Goal: Task Accomplishment & Management: Use online tool/utility

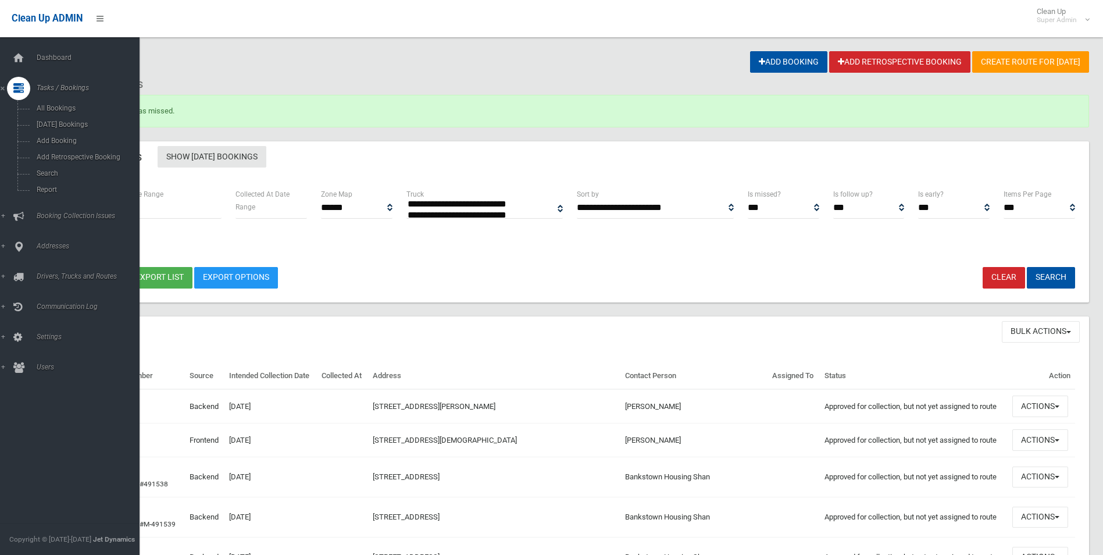
select select
click at [45, 173] on span "Search" at bounding box center [85, 173] width 105 height 8
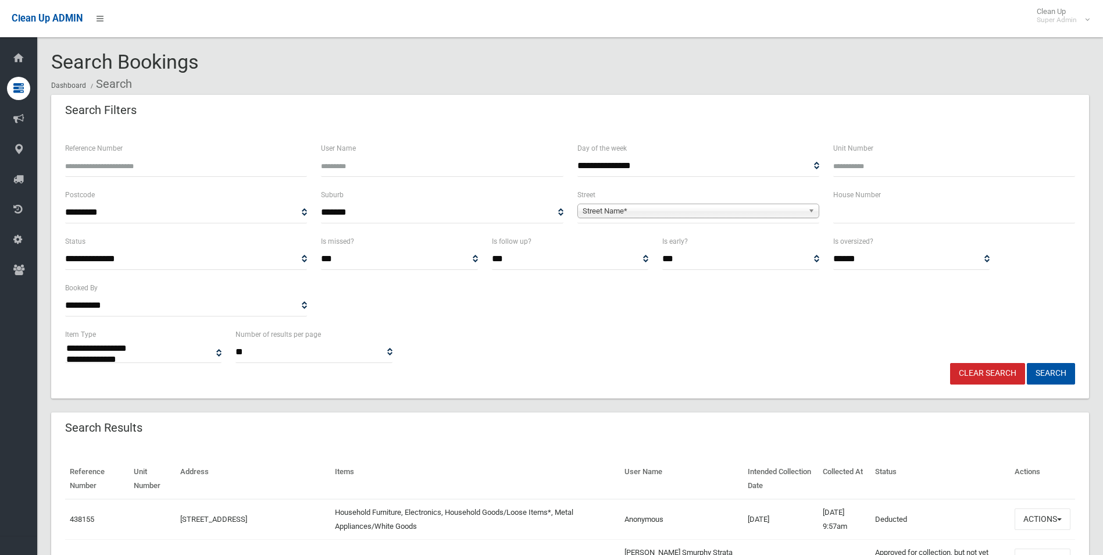
select select
click at [674, 205] on span "Street Name*" at bounding box center [693, 211] width 221 height 14
type input "******"
type input "**"
click at [1027, 363] on button "Search" at bounding box center [1051, 374] width 48 height 22
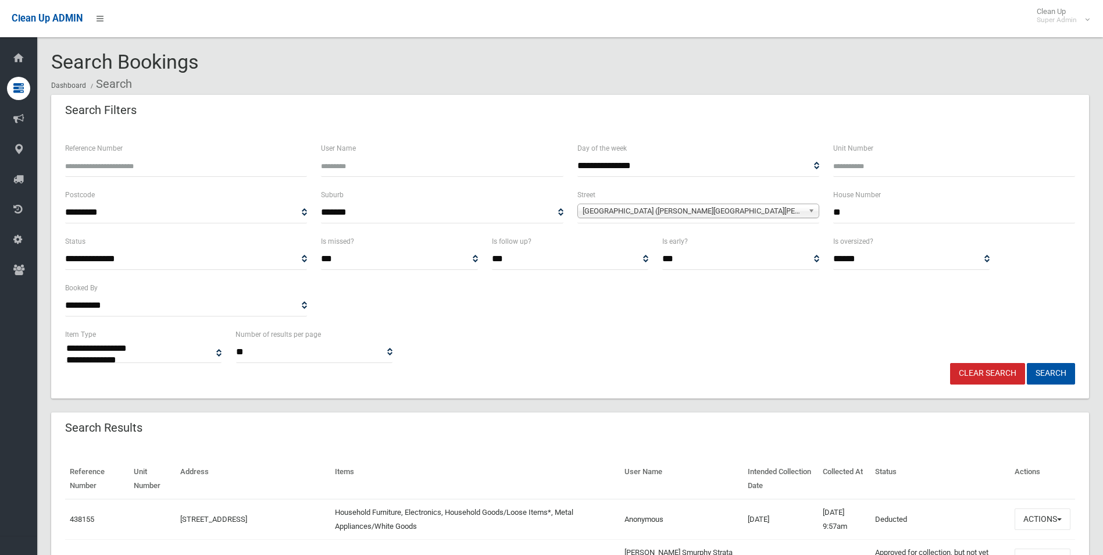
scroll to position [233, 0]
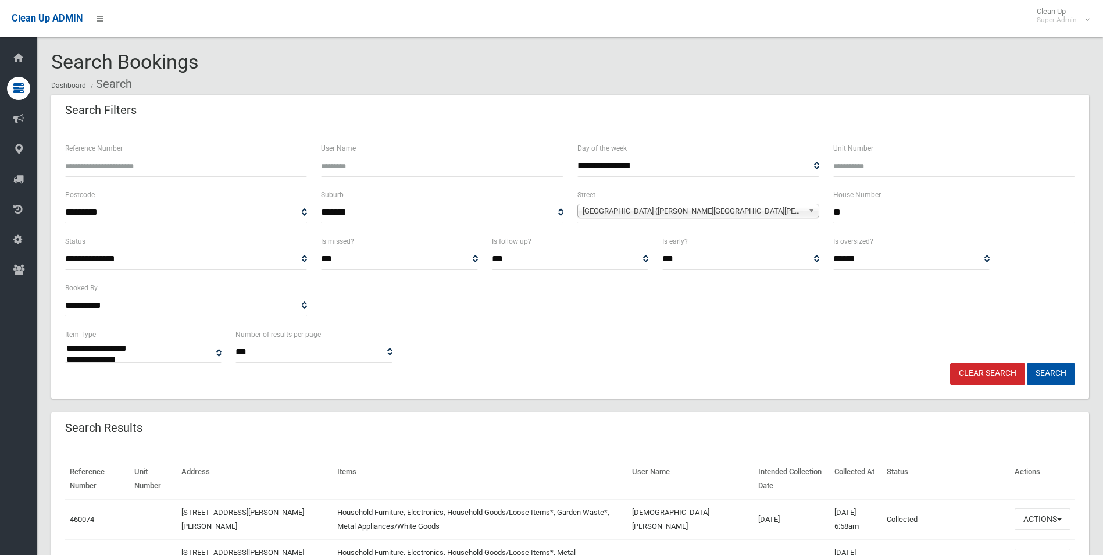
select select
click at [986, 372] on link "Clear Search" at bounding box center [987, 374] width 75 height 22
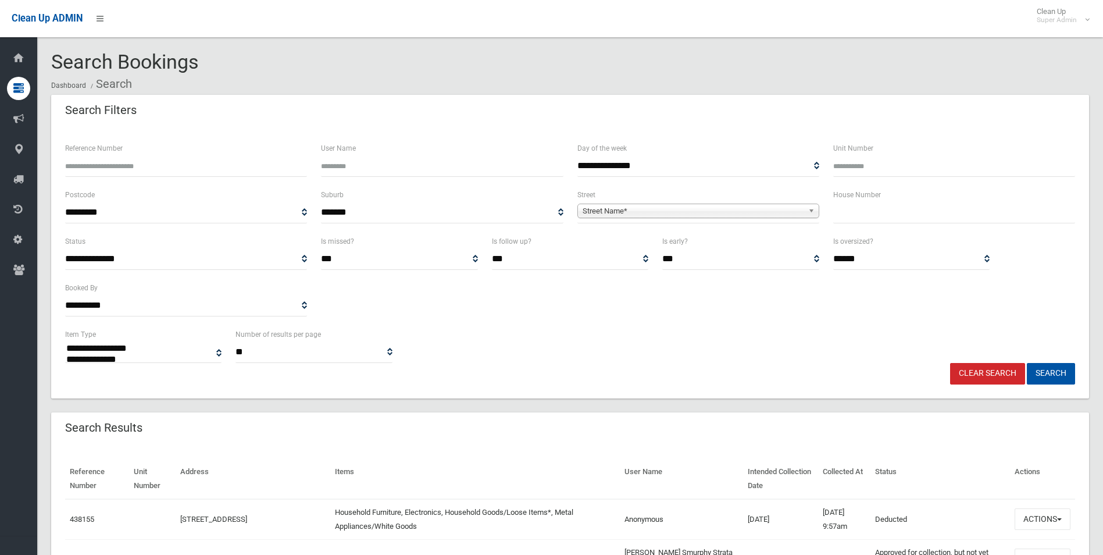
select select
type input "******"
click at [1027, 363] on button "Search" at bounding box center [1051, 374] width 48 height 22
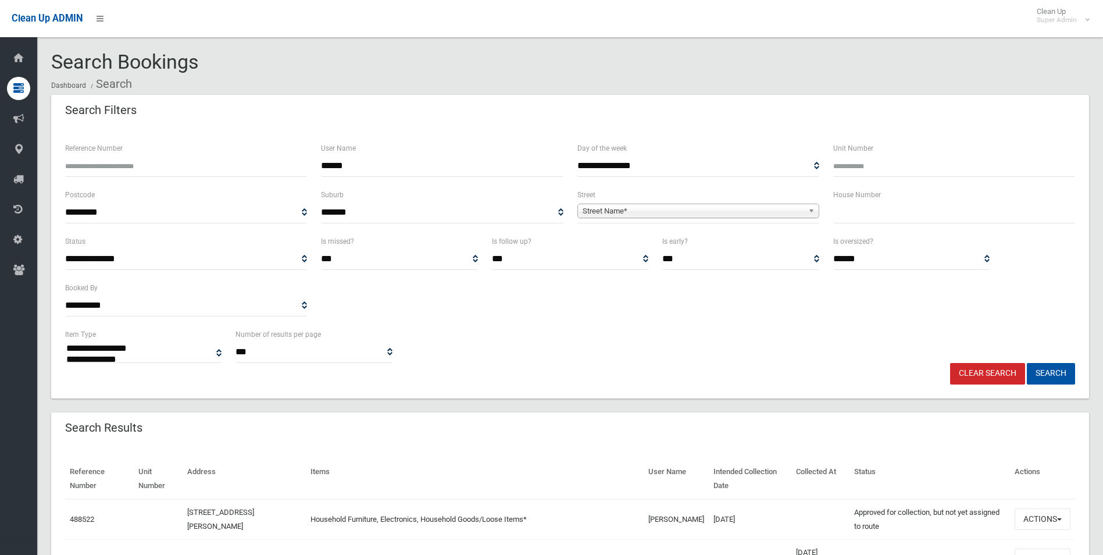
select select
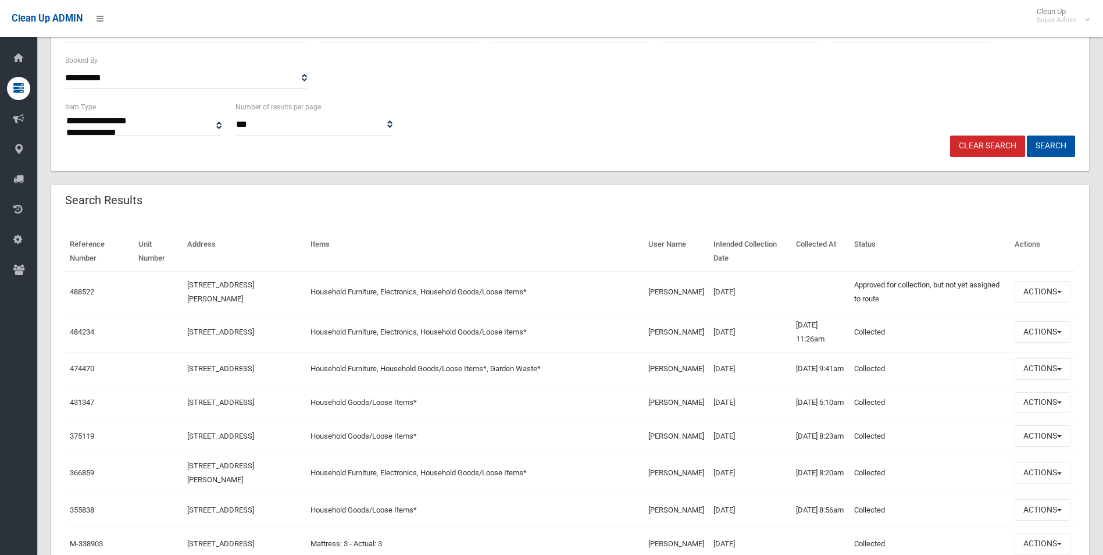
scroll to position [291, 0]
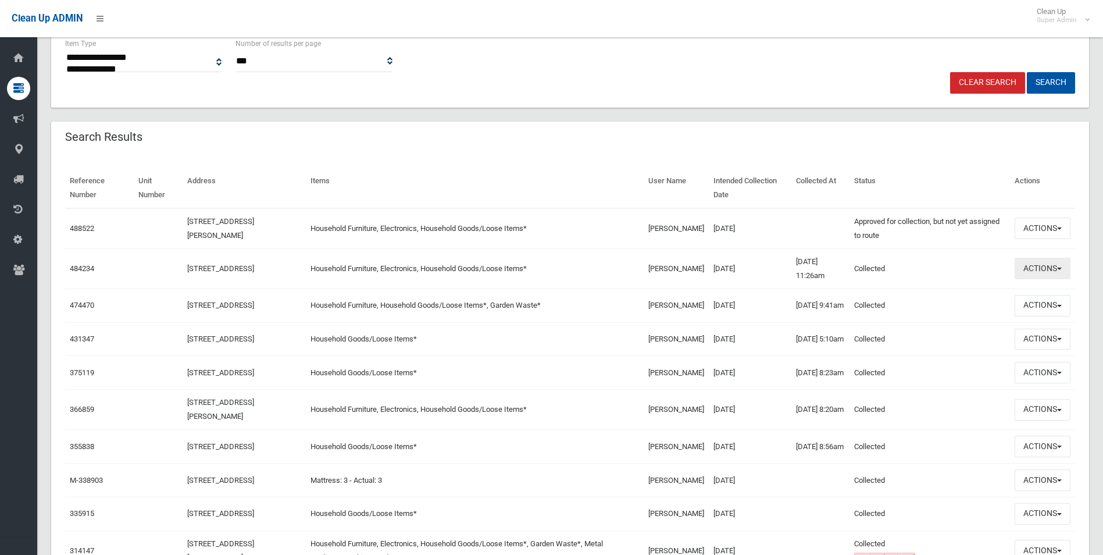
click at [1023, 268] on button "Actions" at bounding box center [1043, 269] width 56 height 22
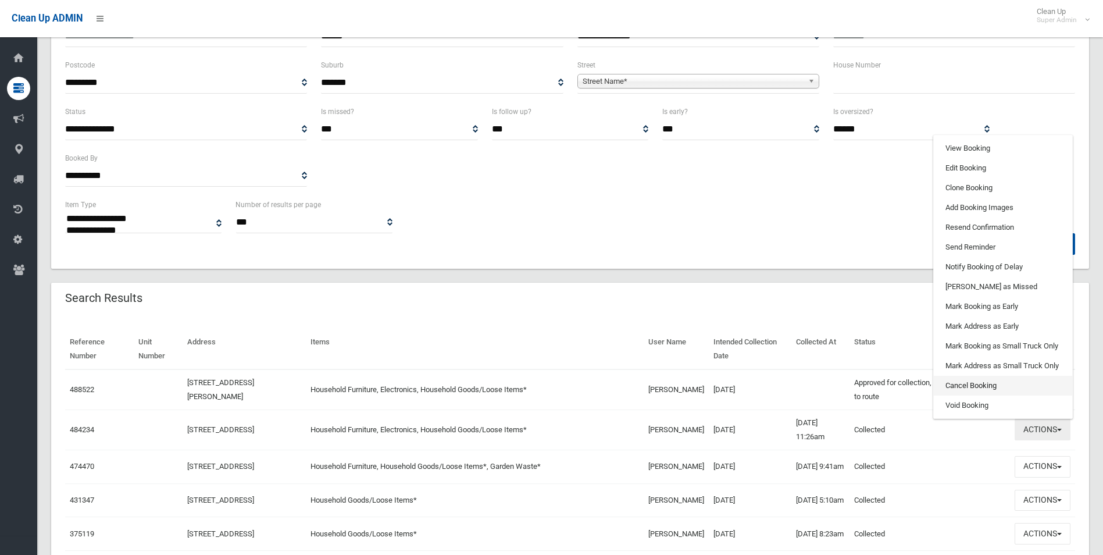
scroll to position [116, 0]
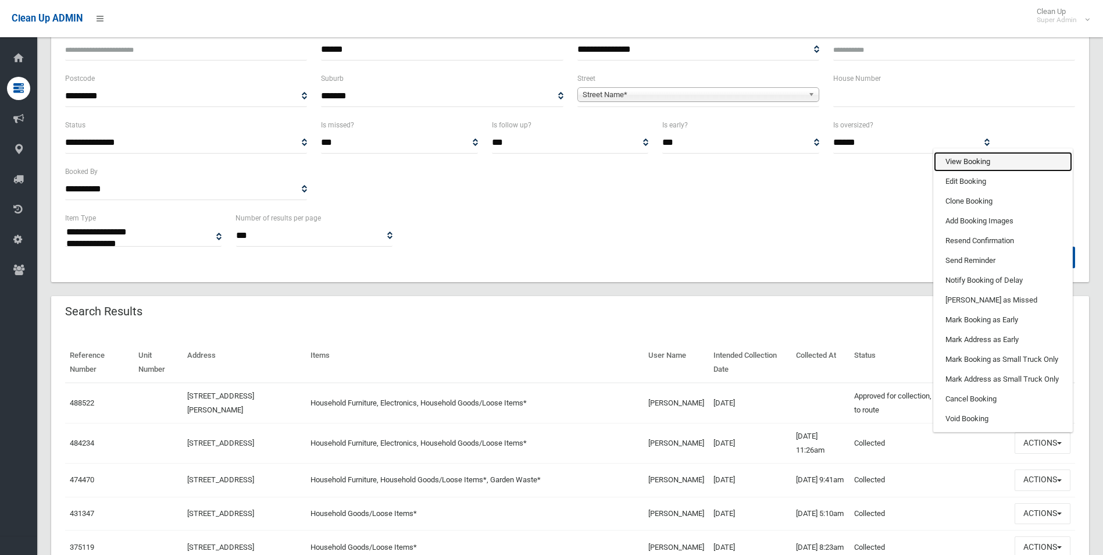
click at [966, 163] on link "View Booking" at bounding box center [1003, 162] width 138 height 20
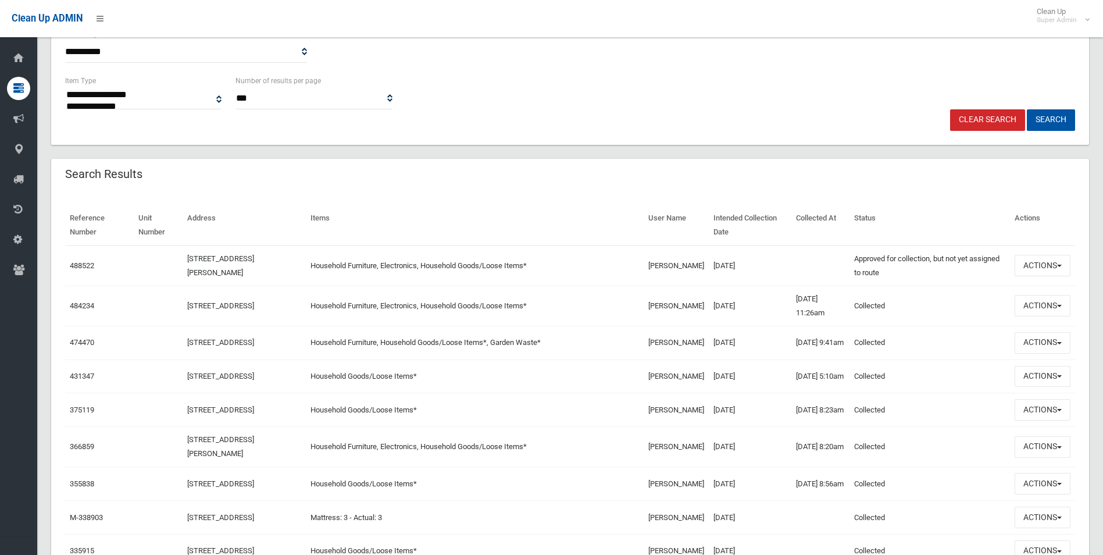
scroll to position [291, 0]
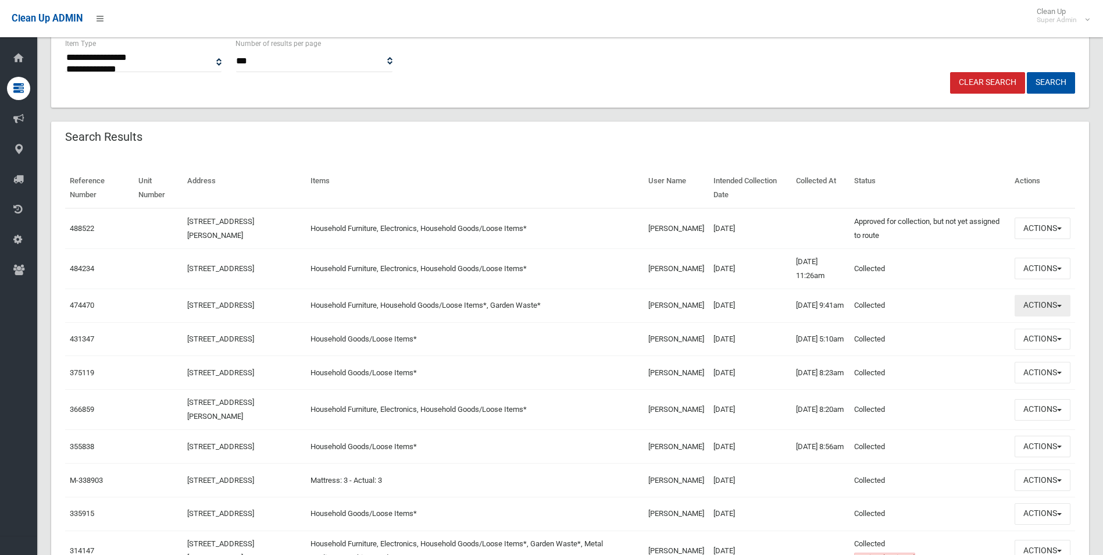
click at [1056, 308] on button "Actions" at bounding box center [1043, 306] width 56 height 22
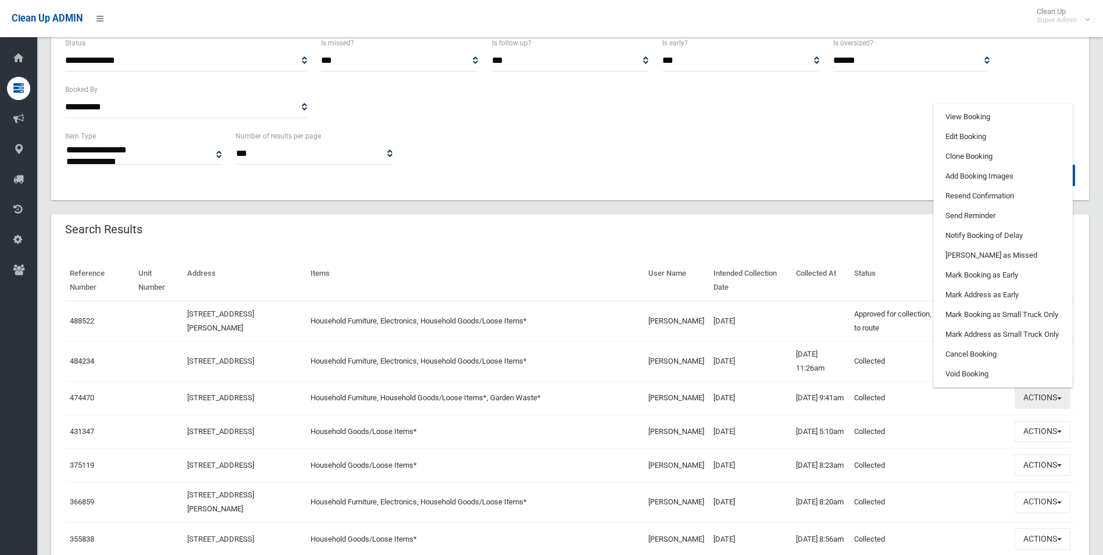
scroll to position [174, 0]
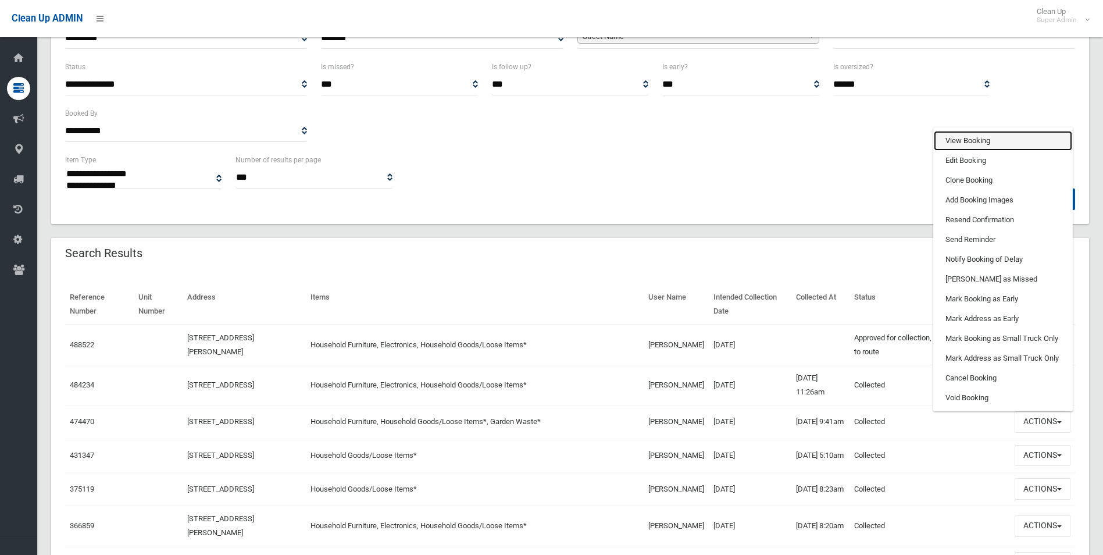
click at [964, 142] on link "View Booking" at bounding box center [1003, 141] width 138 height 20
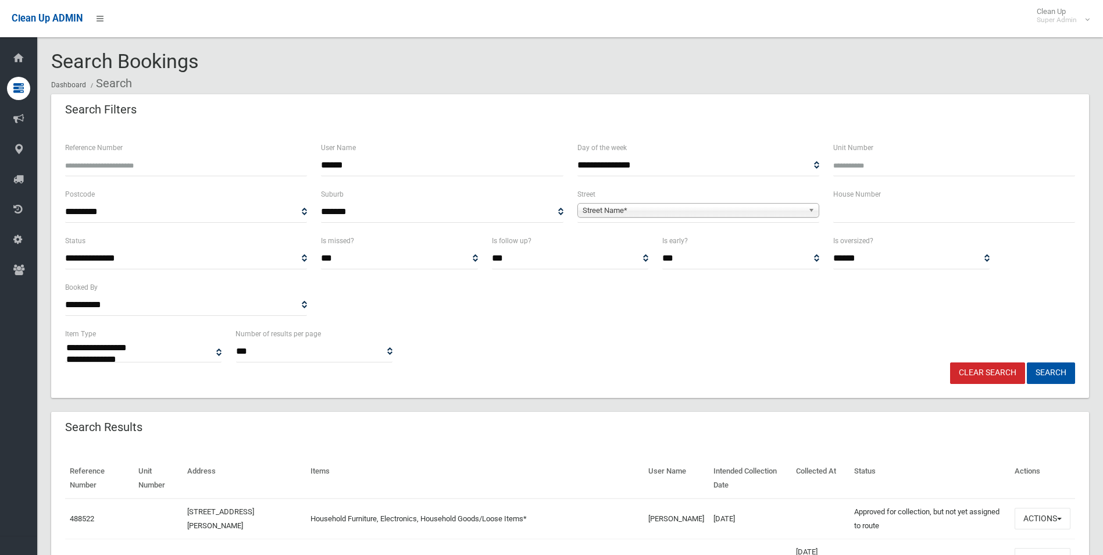
scroll to position [0, 0]
click at [658, 210] on span "Street Name*" at bounding box center [693, 211] width 221 height 14
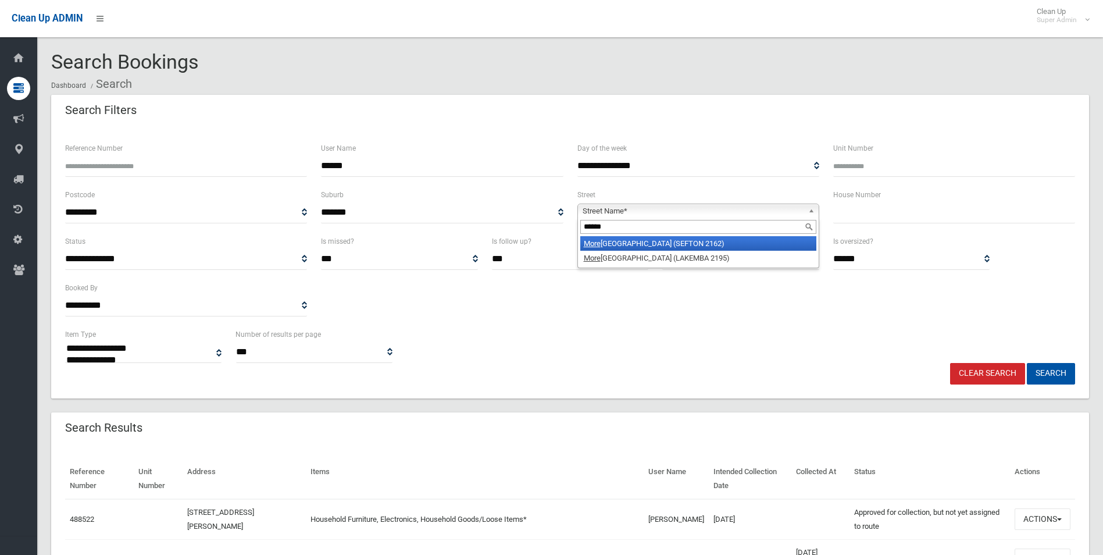
type input "*******"
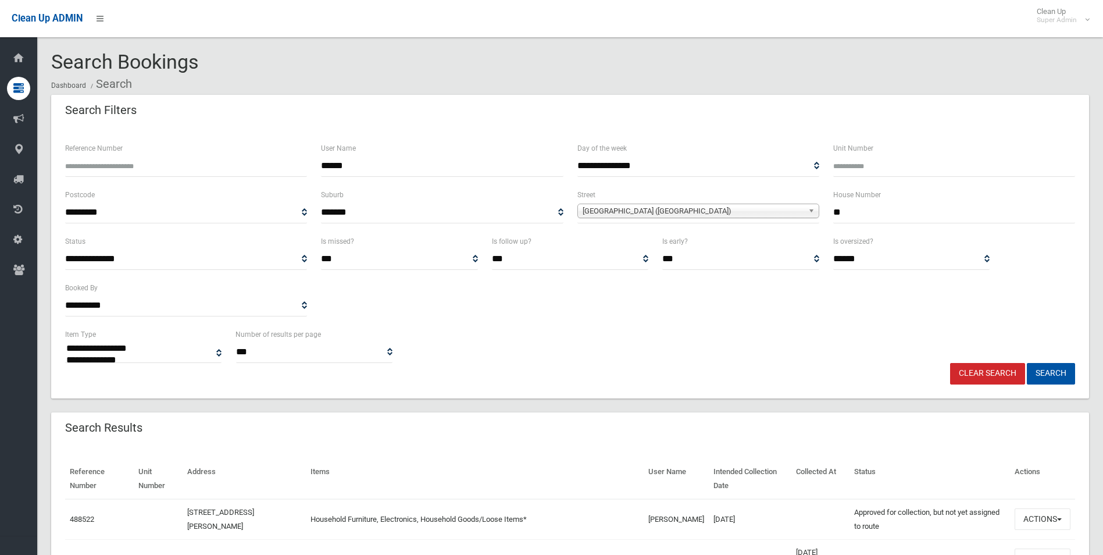
type input "**"
click at [1027, 363] on button "Search" at bounding box center [1051, 374] width 48 height 22
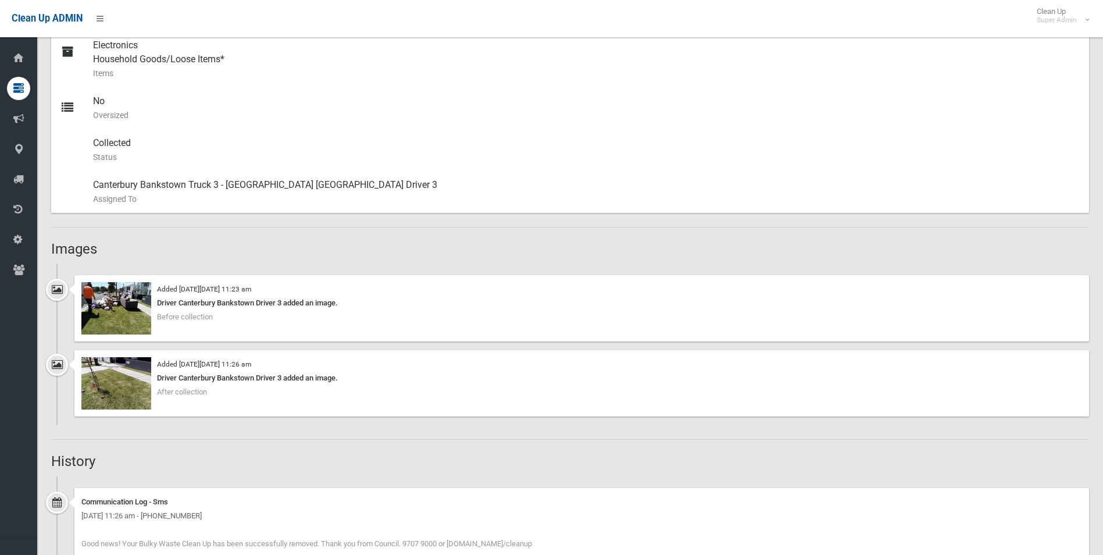
scroll to position [523, 0]
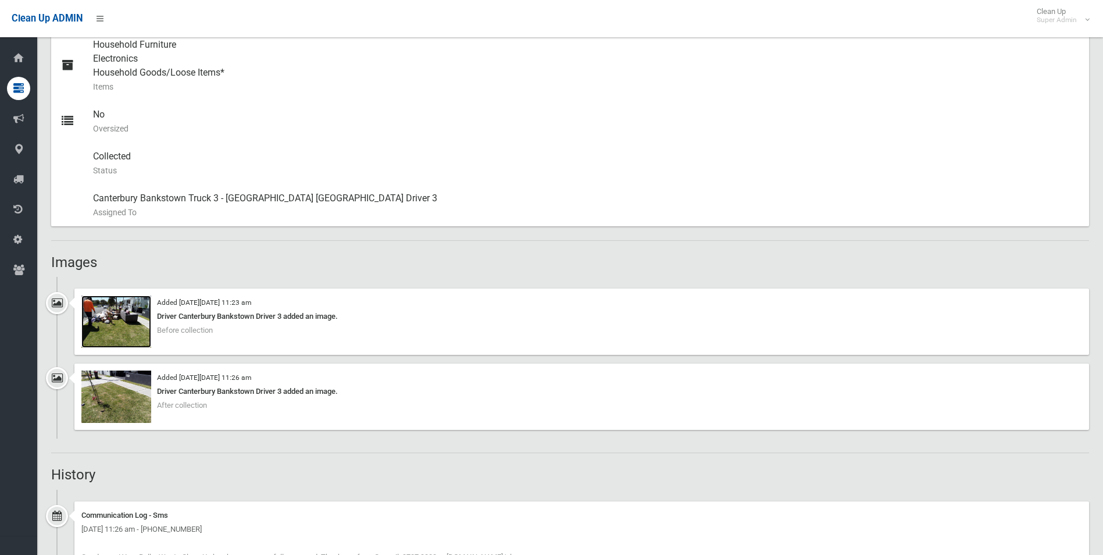
click at [110, 326] on img at bounding box center [116, 321] width 70 height 52
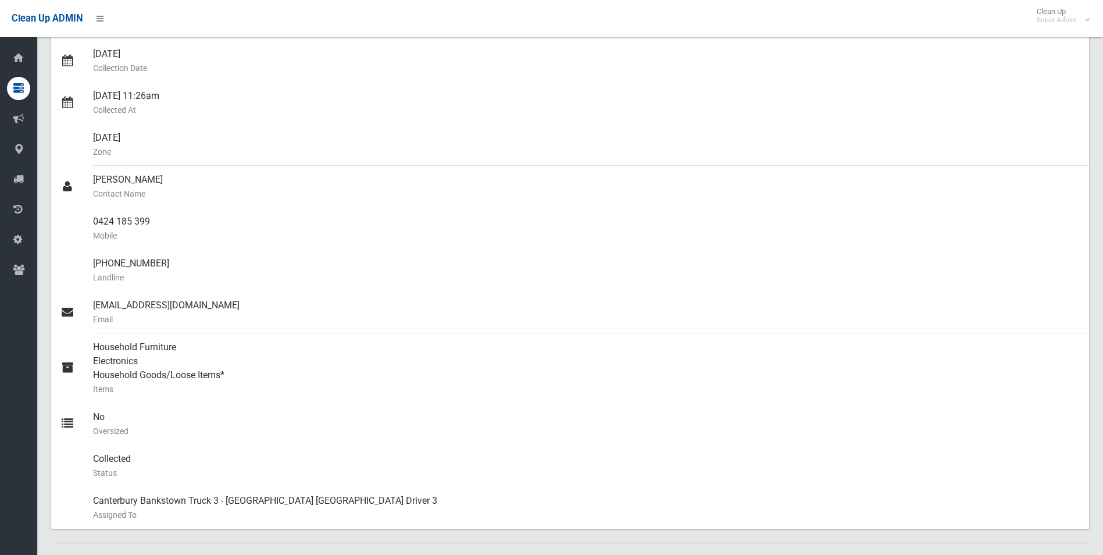
scroll to position [174, 0]
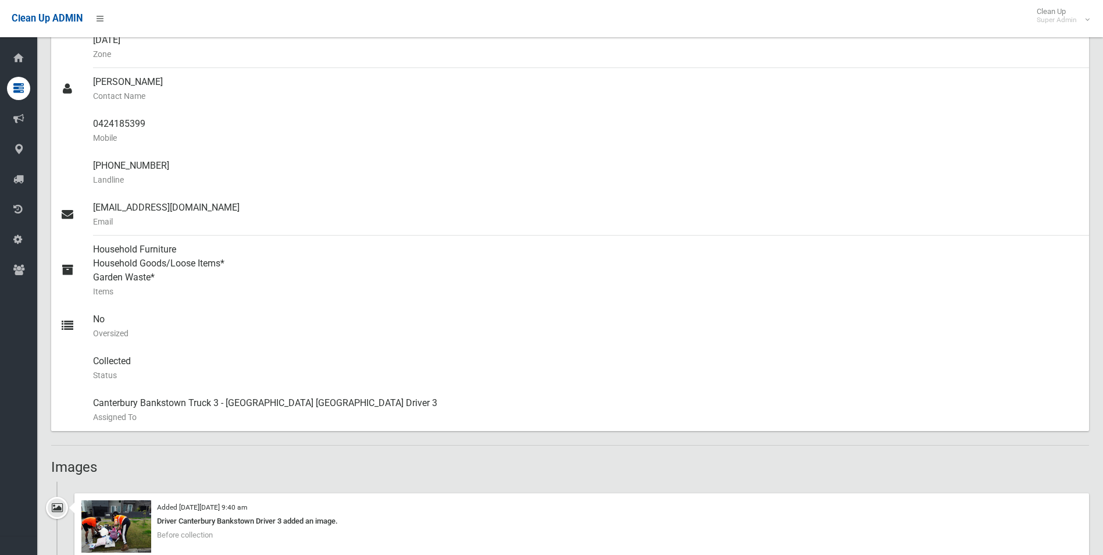
scroll to position [174, 0]
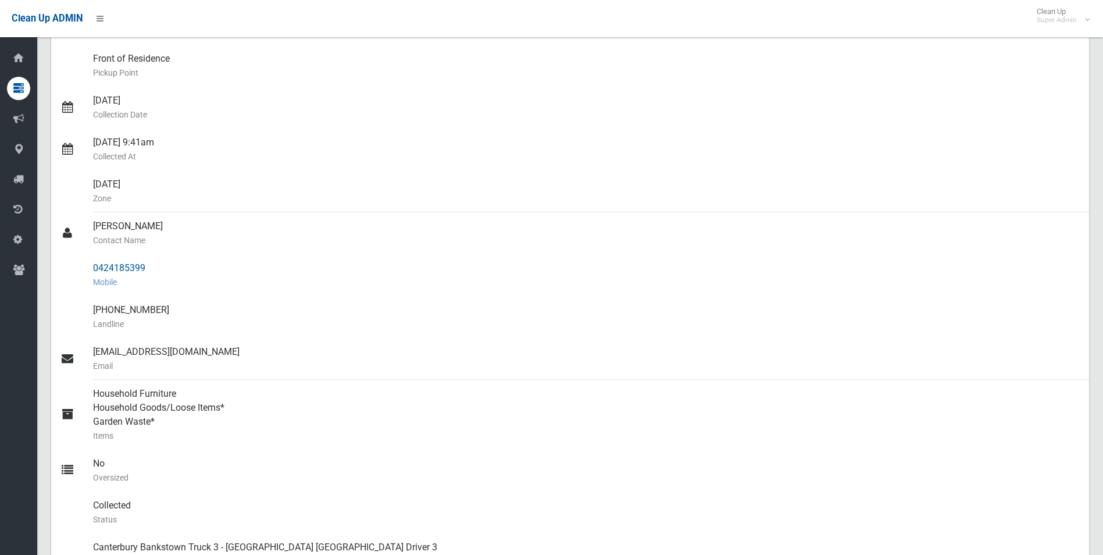
drag, startPoint x: 93, startPoint y: 269, endPoint x: 153, endPoint y: 263, distance: 60.1
click at [153, 263] on div "0424185399 Mobile" at bounding box center [586, 275] width 987 height 42
drag, startPoint x: 153, startPoint y: 263, endPoint x: 136, endPoint y: 266, distance: 17.0
copy div "0424185399"
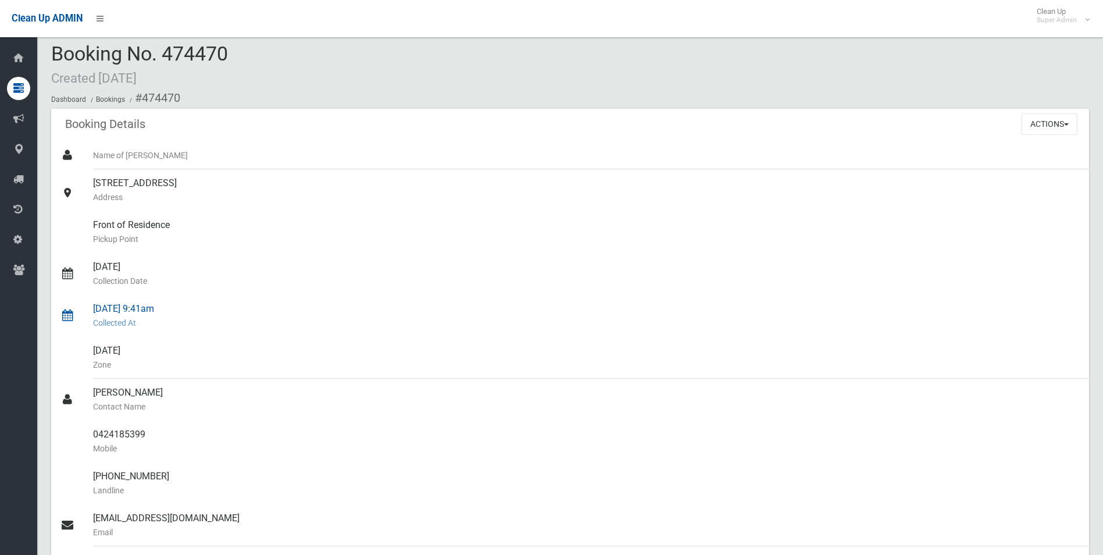
scroll to position [0, 0]
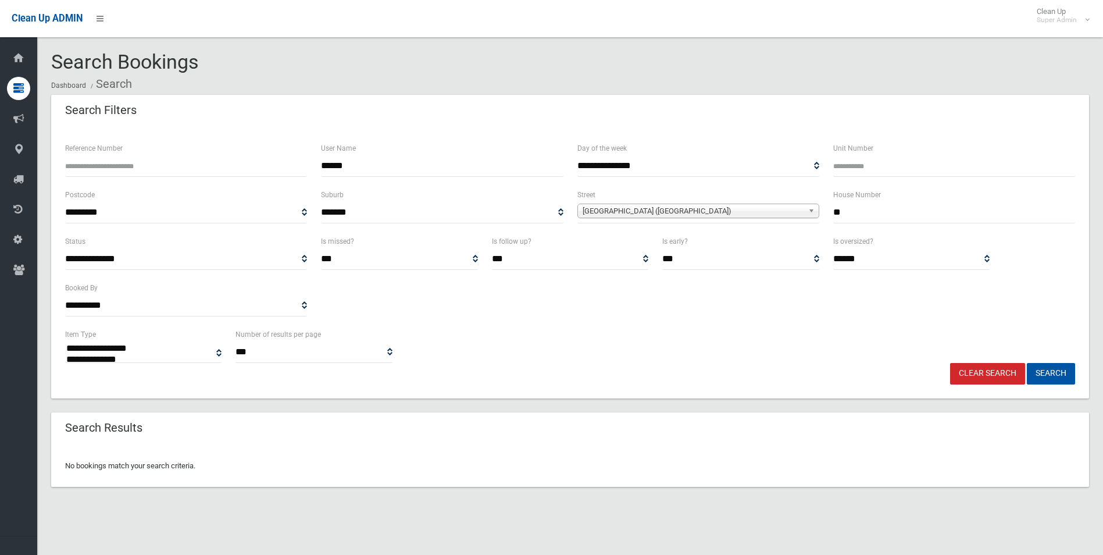
select select
drag, startPoint x: 417, startPoint y: 164, endPoint x: 273, endPoint y: 167, distance: 143.7
click at [273, 167] on div "**********" at bounding box center [570, 164] width 1024 height 47
click at [1051, 370] on button "Search" at bounding box center [1051, 374] width 48 height 22
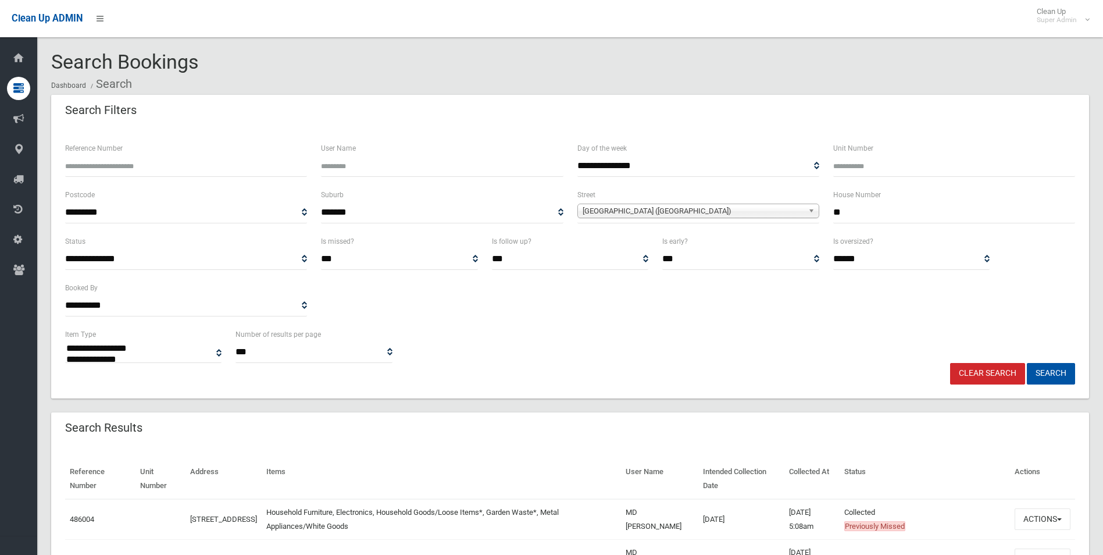
select select
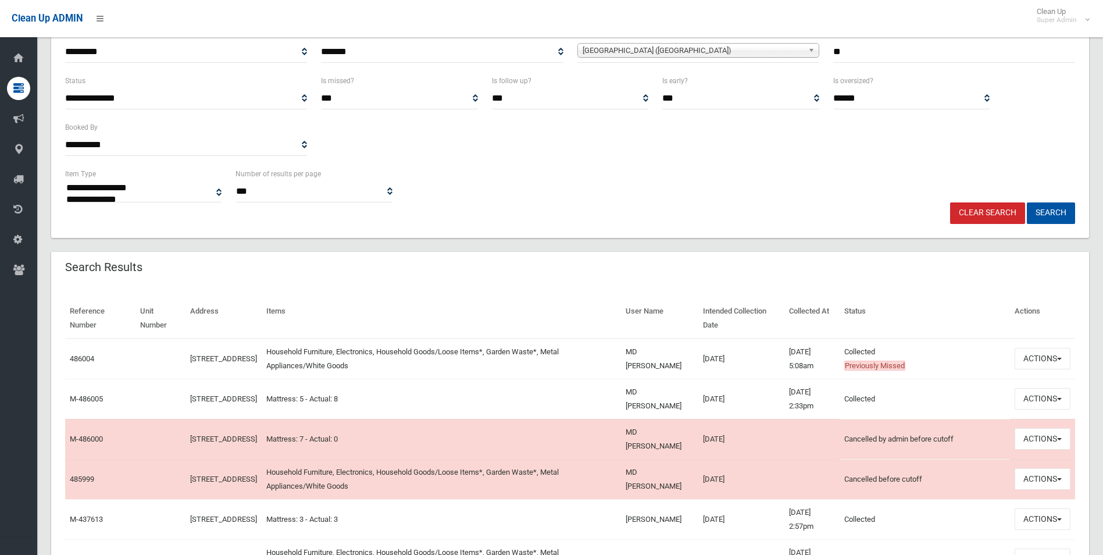
scroll to position [174, 0]
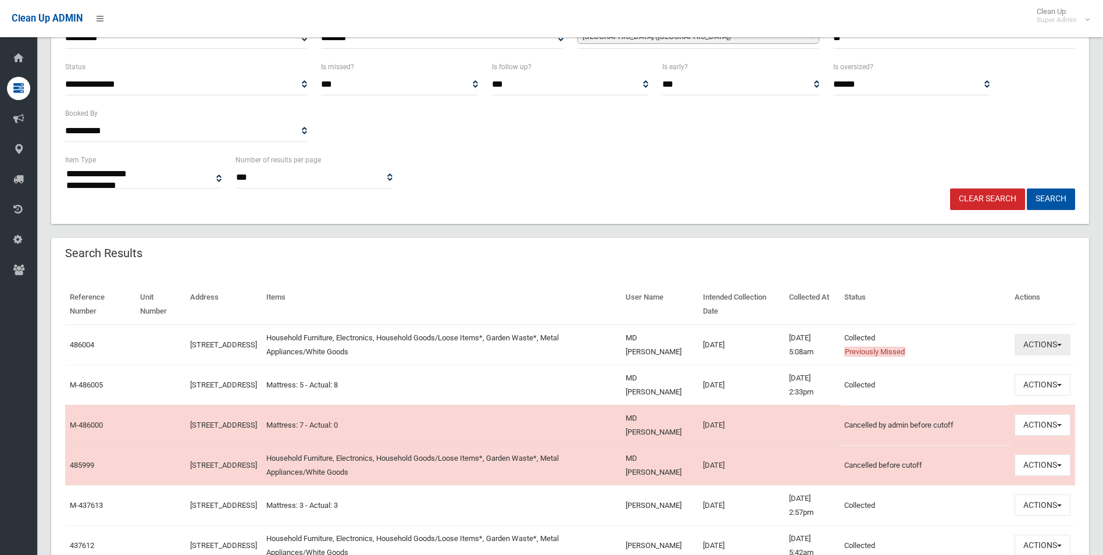
click at [1030, 346] on button "Actions" at bounding box center [1043, 345] width 56 height 22
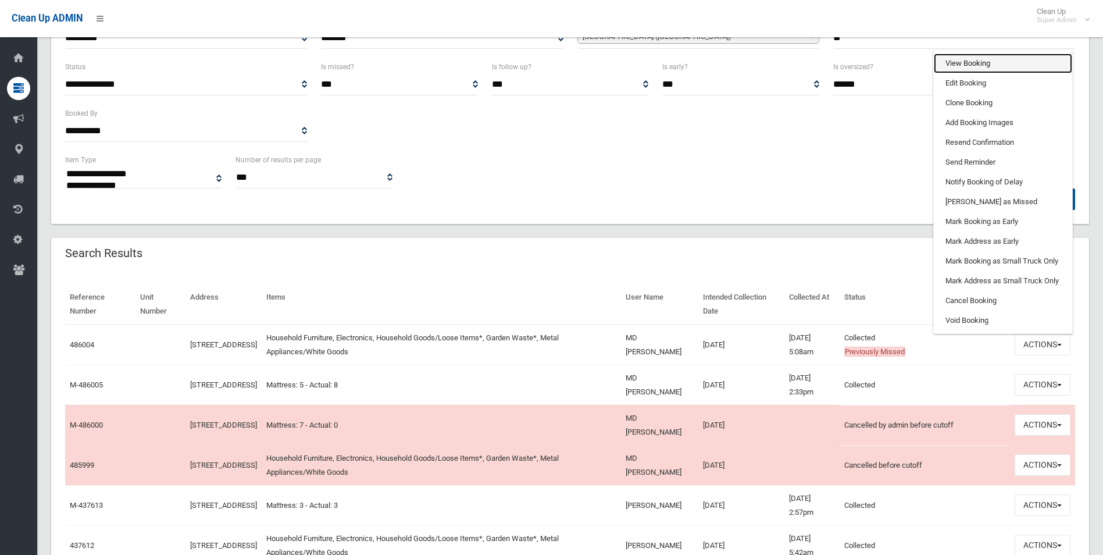
click at [969, 60] on link "View Booking" at bounding box center [1003, 63] width 138 height 20
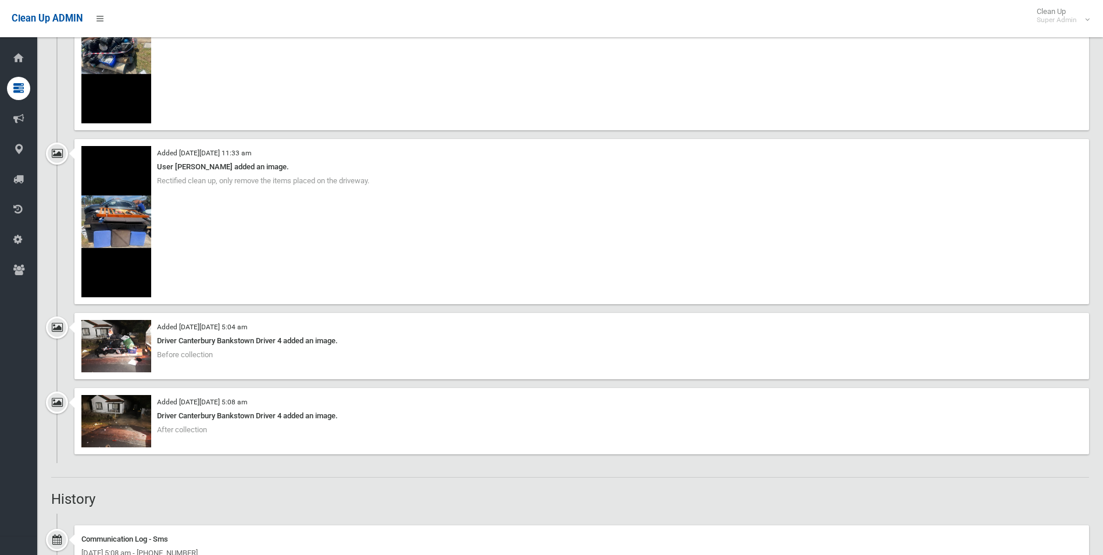
scroll to position [1163, 0]
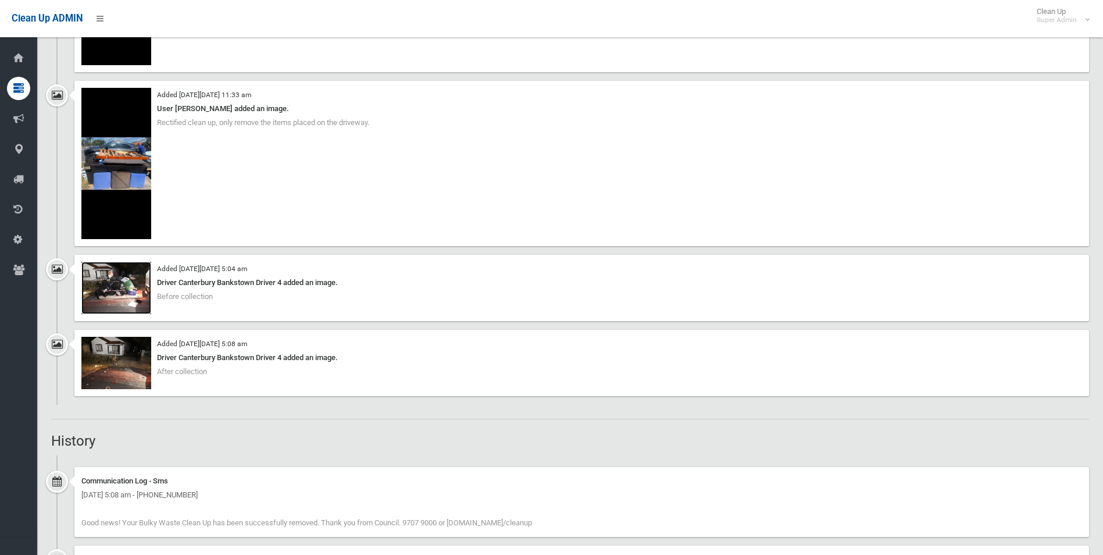
click at [131, 293] on img at bounding box center [116, 288] width 70 height 52
click at [124, 374] on img at bounding box center [116, 363] width 70 height 52
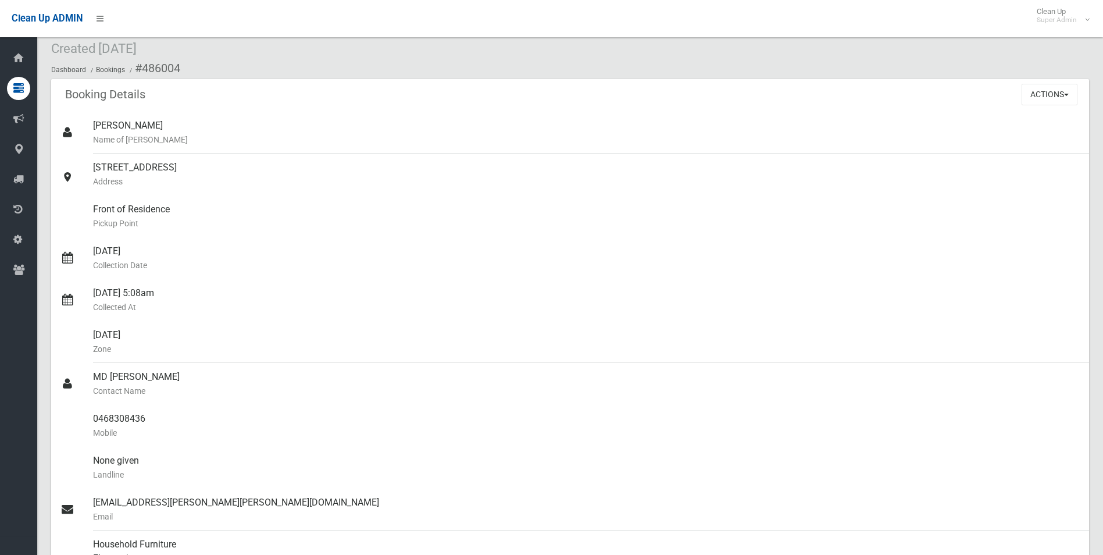
scroll to position [58, 0]
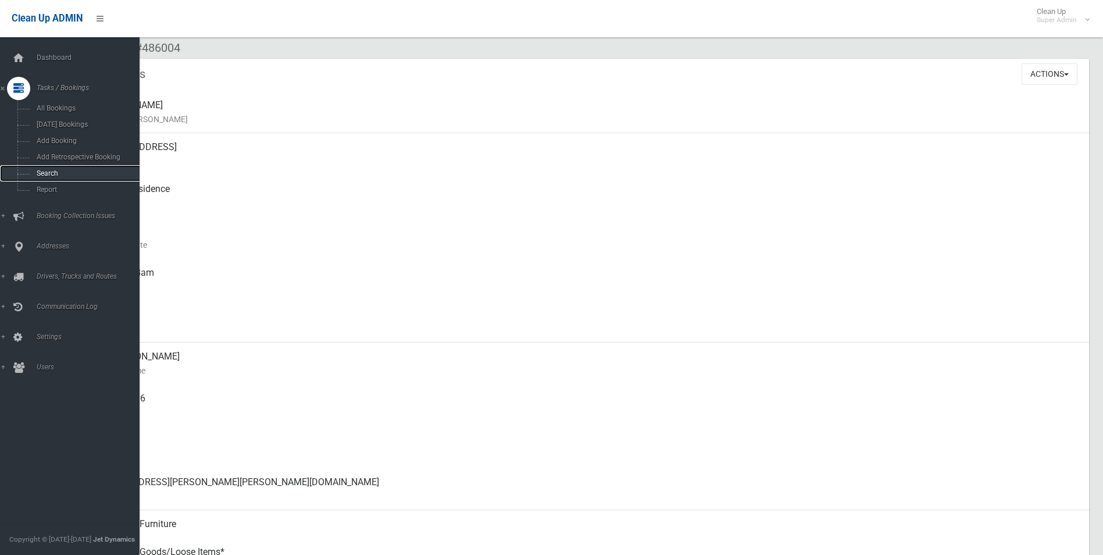
click at [51, 174] on span "Search" at bounding box center [85, 173] width 105 height 8
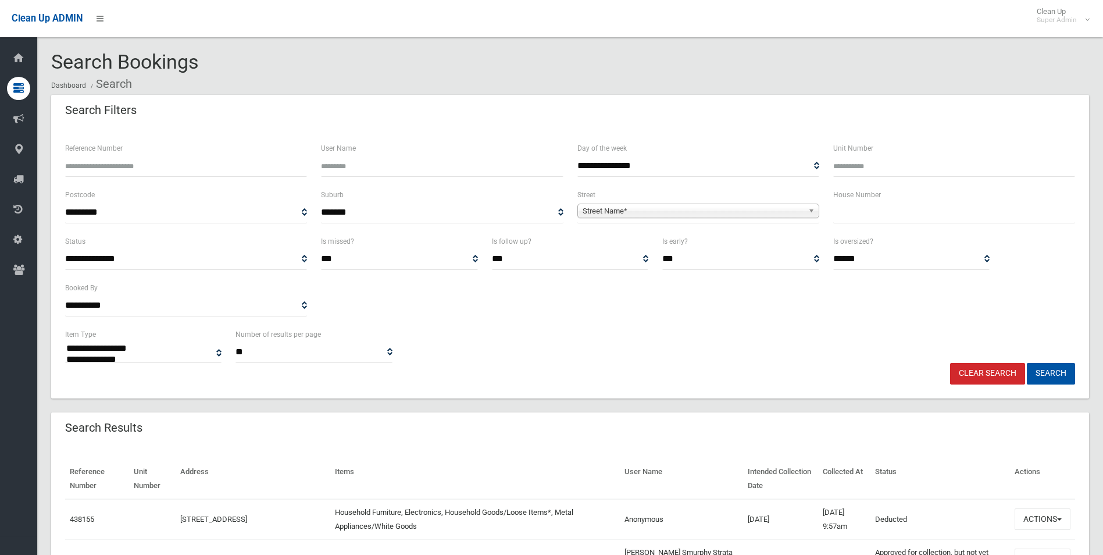
select select
click at [141, 162] on input "Reference Number" at bounding box center [186, 166] width 242 height 22
type input "******"
click at [1027, 363] on button "Search" at bounding box center [1051, 374] width 48 height 22
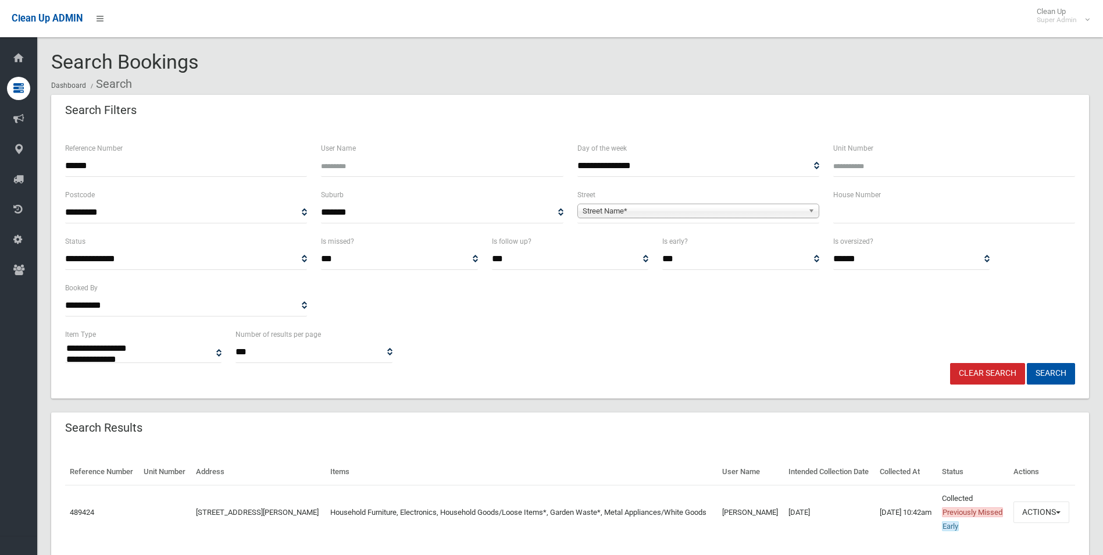
select select
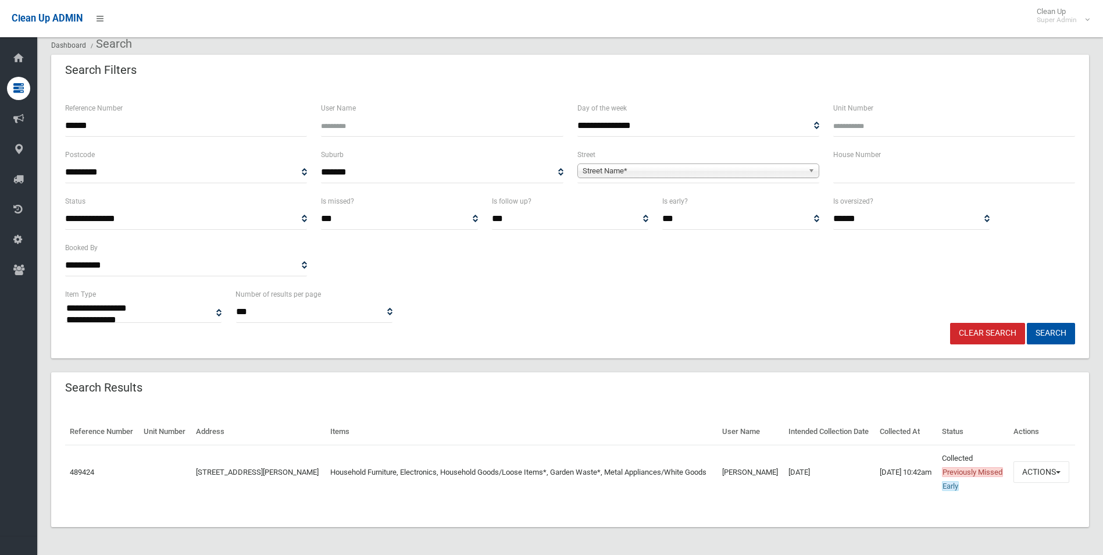
scroll to position [68, 0]
